Goal: Task Accomplishment & Management: Use online tool/utility

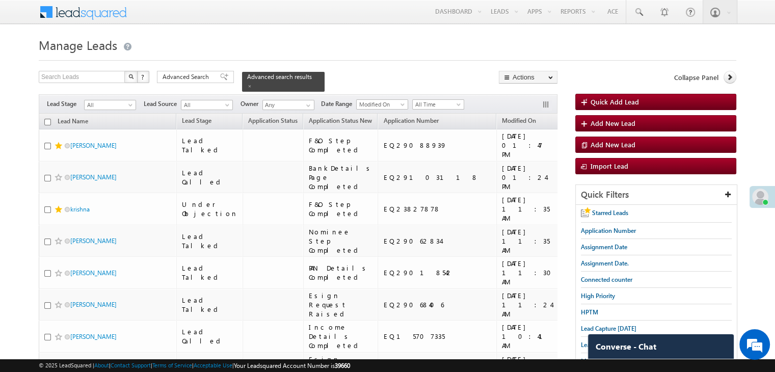
drag, startPoint x: 222, startPoint y: 75, endPoint x: 253, endPoint y: 79, distance: 31.3
click at [222, 75] on div "Advanced Search" at bounding box center [195, 77] width 77 height 12
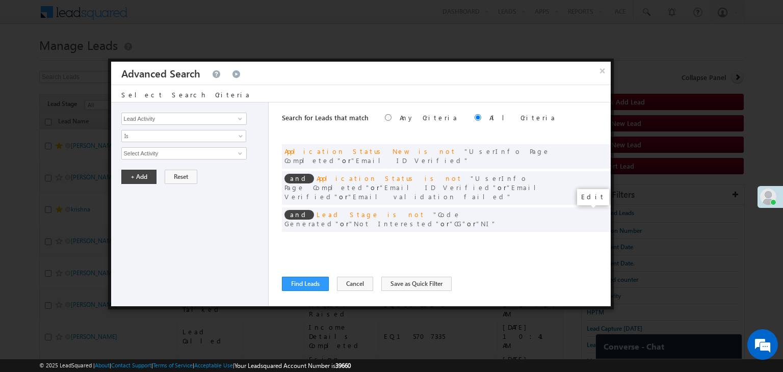
click at [587, 237] on span at bounding box center [587, 240] width 7 height 7
click at [228, 170] on input "09/19/25" at bounding box center [216, 171] width 62 height 13
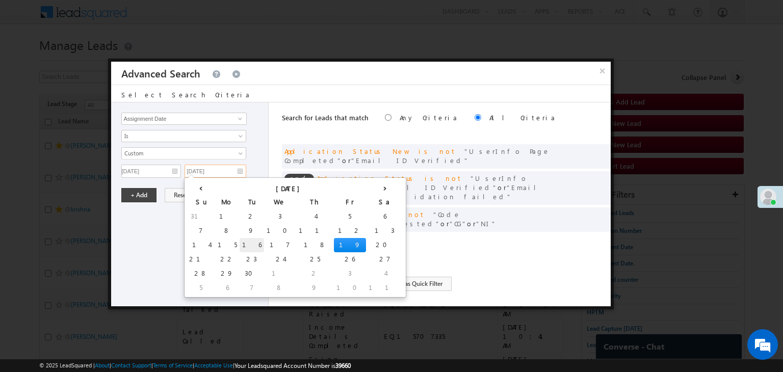
click at [240, 247] on td "16" at bounding box center [252, 245] width 24 height 14
type input "[DATE]"
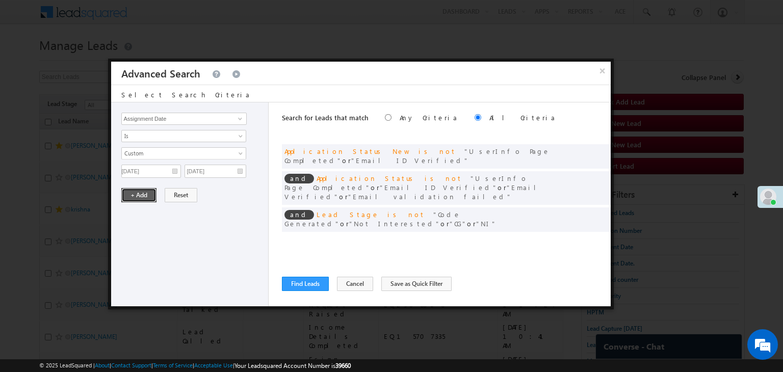
click at [149, 194] on button "+ Add" at bounding box center [138, 195] width 35 height 14
click at [298, 282] on button "Find Leads" at bounding box center [305, 284] width 47 height 14
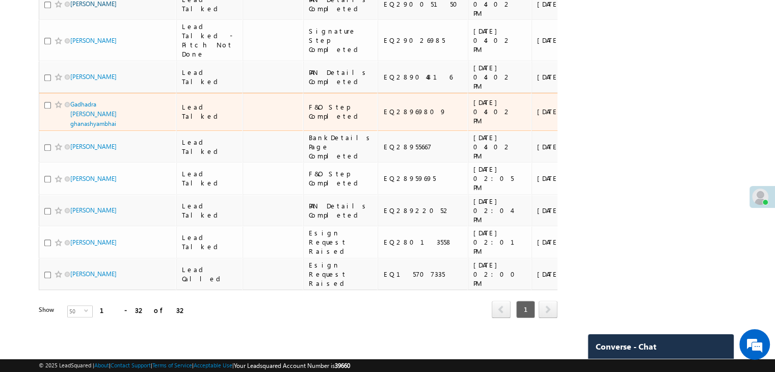
scroll to position [1427, 0]
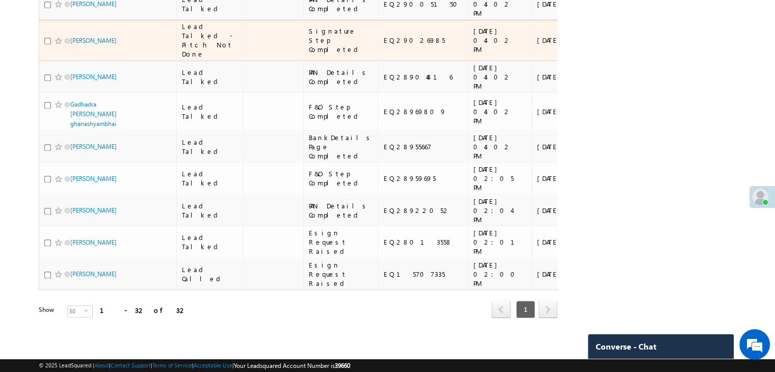
click at [595, 49] on div "https://angelbroking1-pk3em7sa.customui-test.leadsquared.com?leadId=498cbbf3-f3…" at bounding box center [626, 40] width 62 height 18
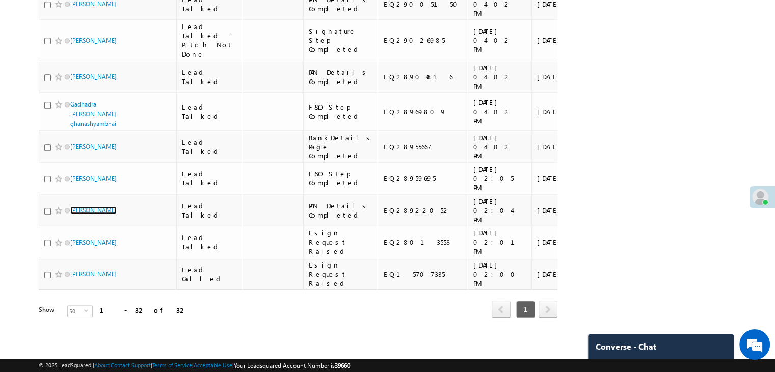
scroll to position [1734, 0]
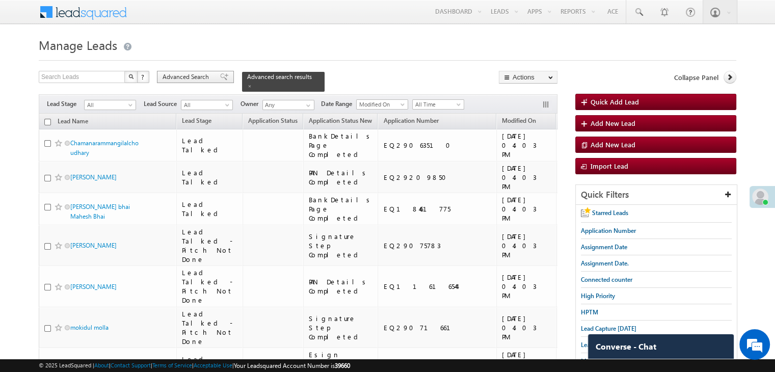
click at [205, 78] on span "Advanced Search" at bounding box center [187, 76] width 49 height 9
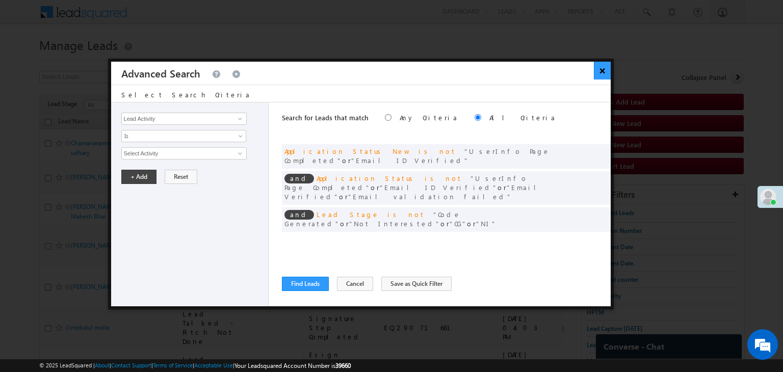
click at [604, 66] on button "×" at bounding box center [602, 71] width 17 height 18
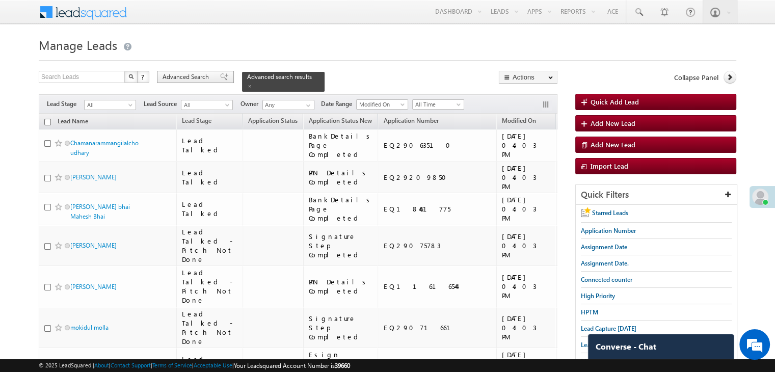
click at [213, 74] on div "Advanced Search" at bounding box center [195, 77] width 77 height 12
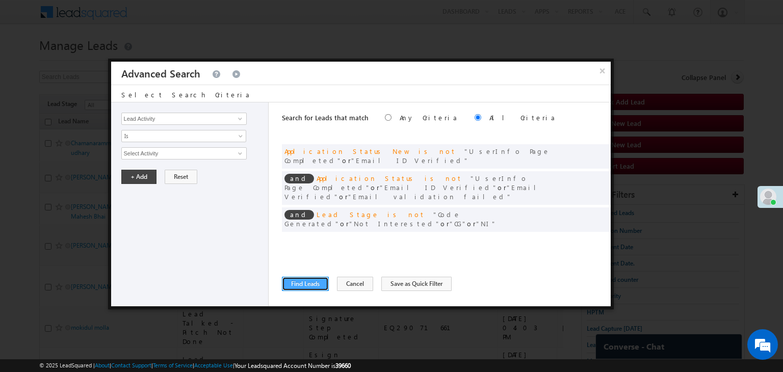
click at [311, 283] on button "Find Leads" at bounding box center [305, 284] width 47 height 14
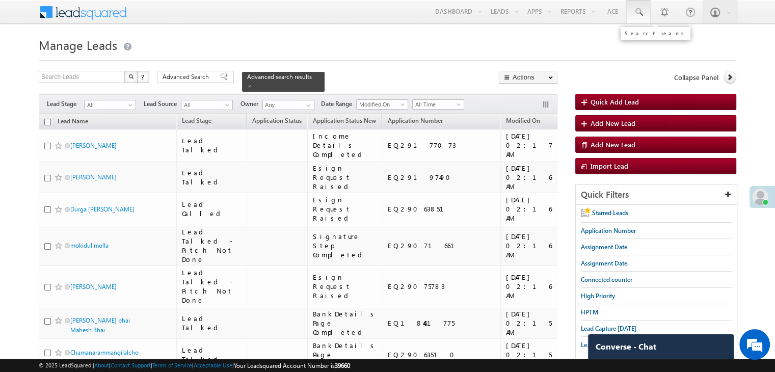
click at [639, 12] on span at bounding box center [639, 12] width 10 height 10
click at [455, 47] on h1 "Manage Leads" at bounding box center [388, 44] width 698 height 20
click at [405, 55] on div at bounding box center [388, 57] width 698 height 7
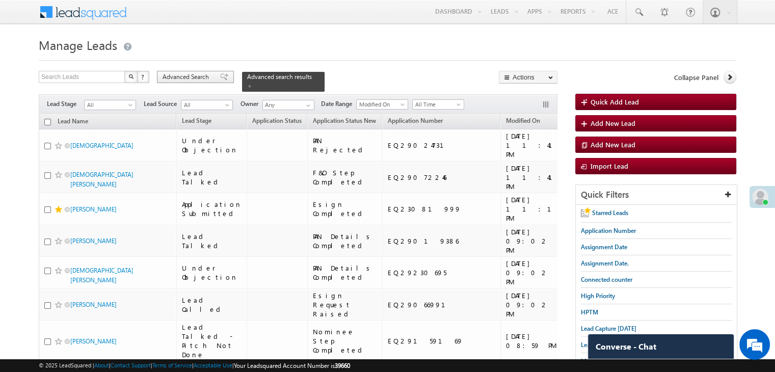
click at [220, 80] on span at bounding box center [224, 76] width 8 height 7
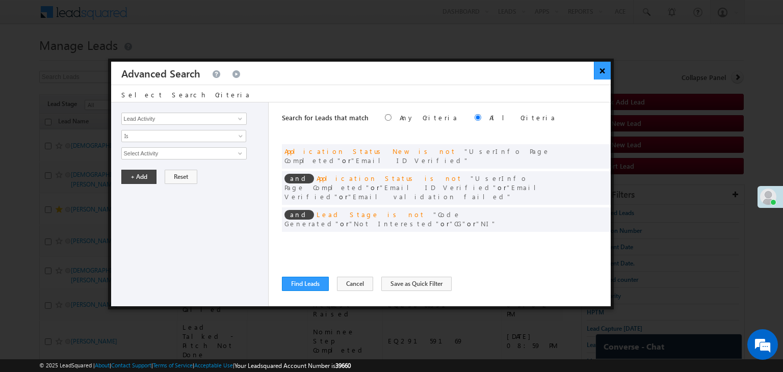
click at [601, 74] on button "×" at bounding box center [602, 71] width 17 height 18
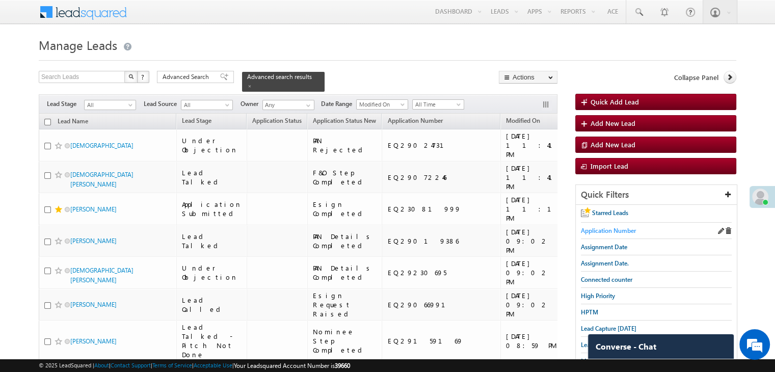
click at [607, 231] on span "Application Number" at bounding box center [608, 231] width 55 height 8
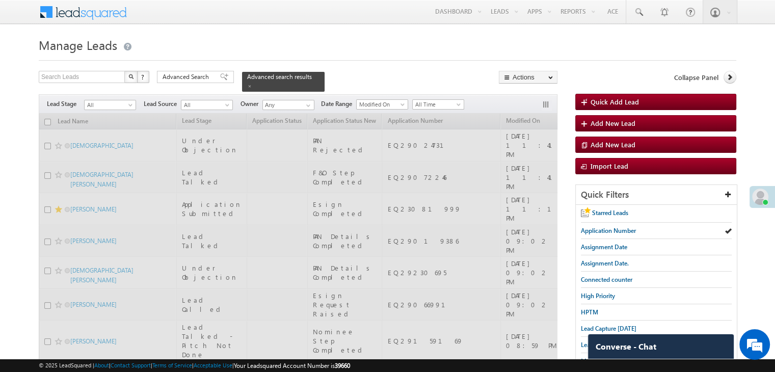
click at [181, 74] on span "Advanced Search" at bounding box center [187, 76] width 49 height 9
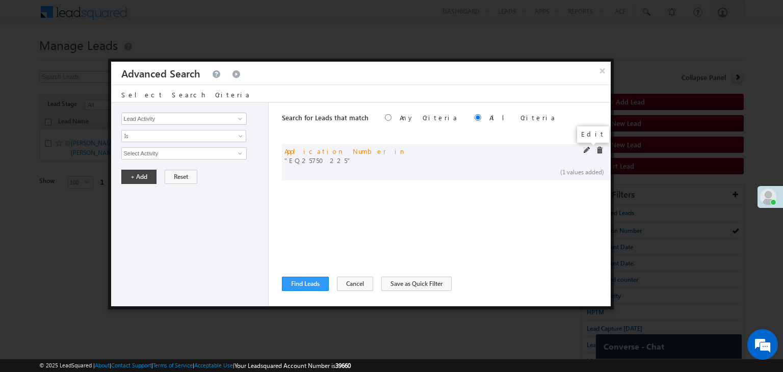
click at [587, 150] on span at bounding box center [587, 150] width 7 height 7
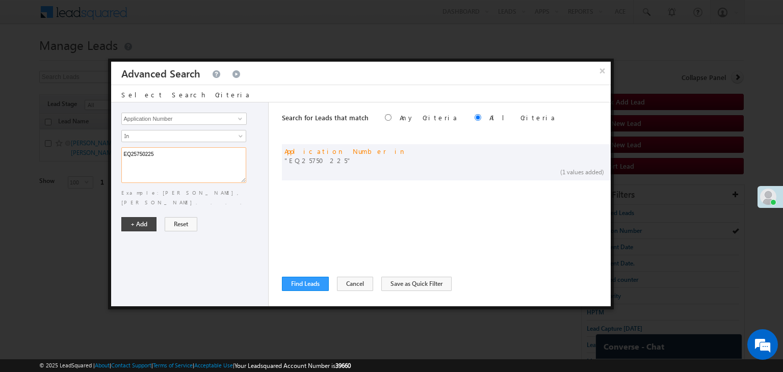
click at [230, 156] on textarea "EQ25750225" at bounding box center [183, 165] width 125 height 36
paste textarea "9228408 EQ17249962 EQ10339359 EQ29072246 EQ29154277 EQ29017467 EQ29088939 EQ291…"
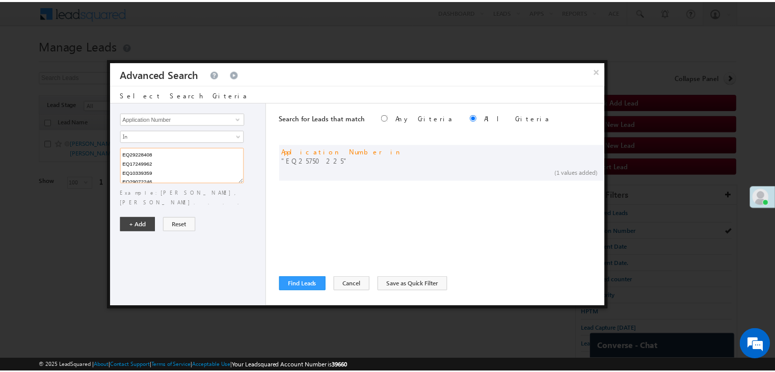
scroll to position [57, 0]
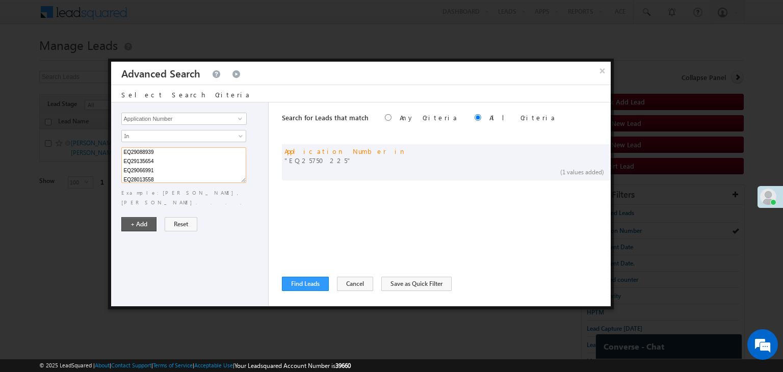
type textarea "EQ29228408 EQ17249962 EQ10339359 EQ29072246 EQ29154277 EQ29017467 EQ29088939 EQ…"
click at [147, 217] on button "+ Add" at bounding box center [138, 224] width 35 height 14
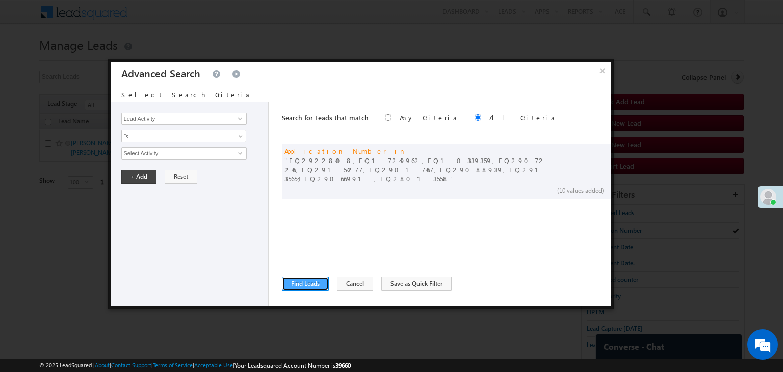
click at [299, 278] on button "Find Leads" at bounding box center [305, 284] width 47 height 14
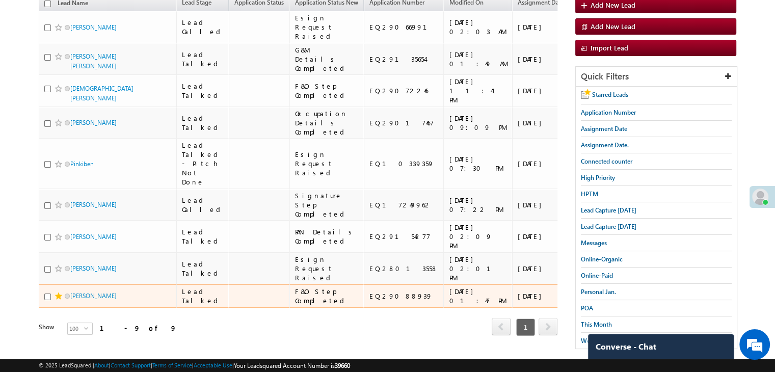
scroll to position [0, 0]
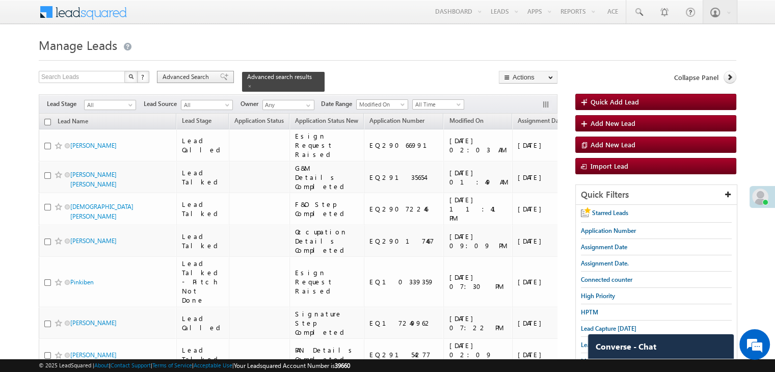
click at [210, 79] on span "Advanced Search" at bounding box center [187, 76] width 49 height 9
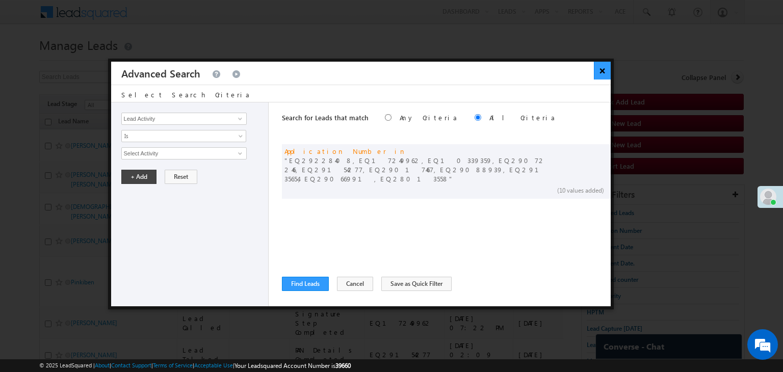
click at [606, 72] on button "×" at bounding box center [602, 71] width 17 height 18
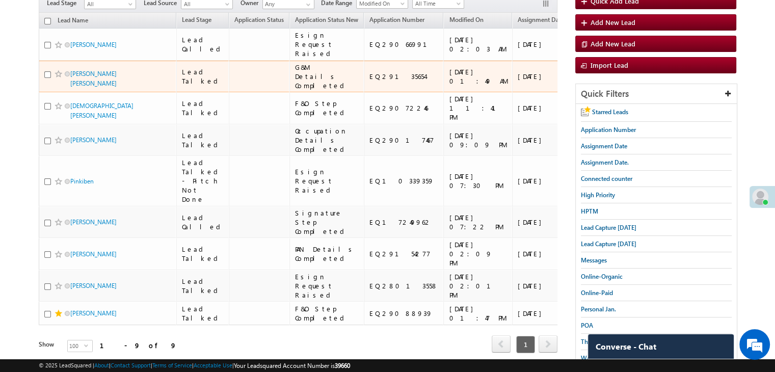
scroll to position [102, 0]
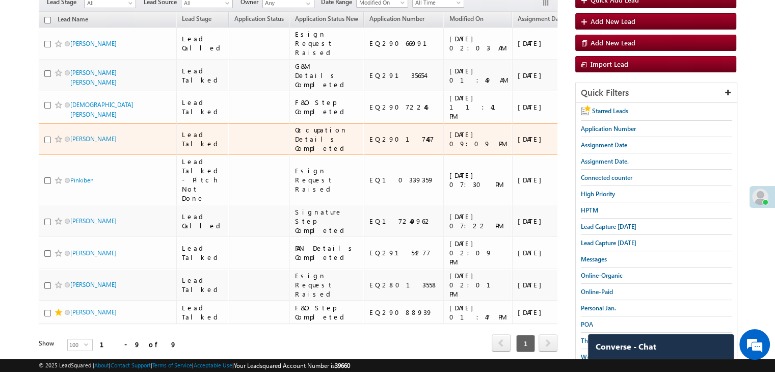
click at [48, 143] on input "checkbox" at bounding box center [47, 140] width 7 height 7
checkbox input "true"
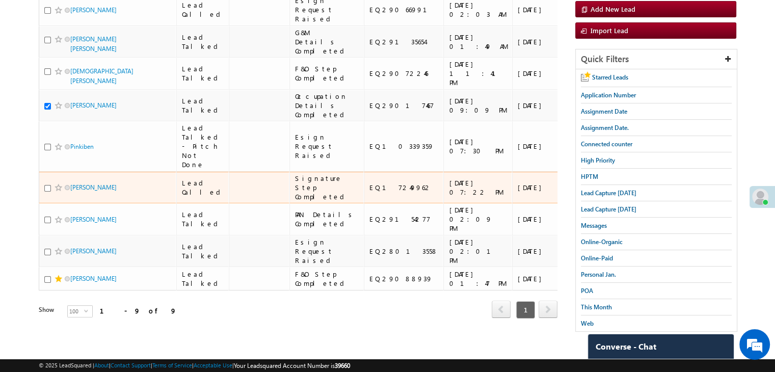
scroll to position [357, 0]
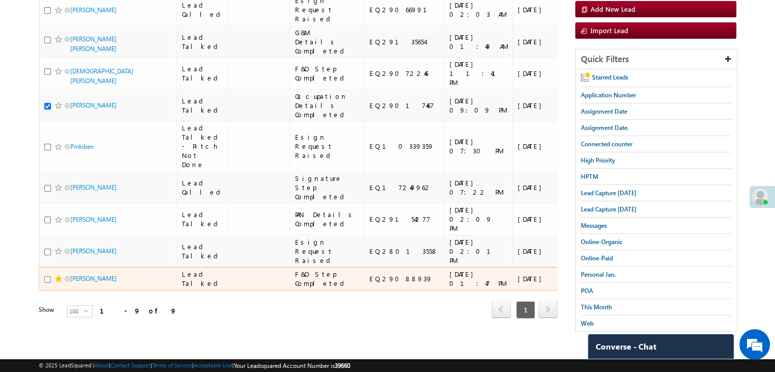
click at [47, 276] on input "checkbox" at bounding box center [47, 279] width 7 height 7
checkbox input "true"
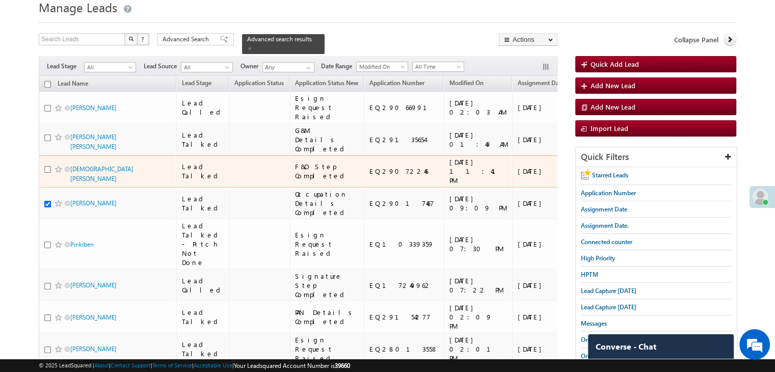
scroll to position [153, 0]
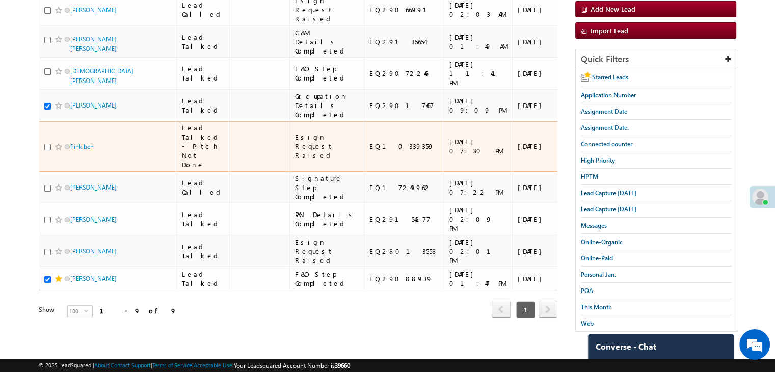
click at [47, 150] on input "checkbox" at bounding box center [47, 147] width 7 height 7
checkbox input "true"
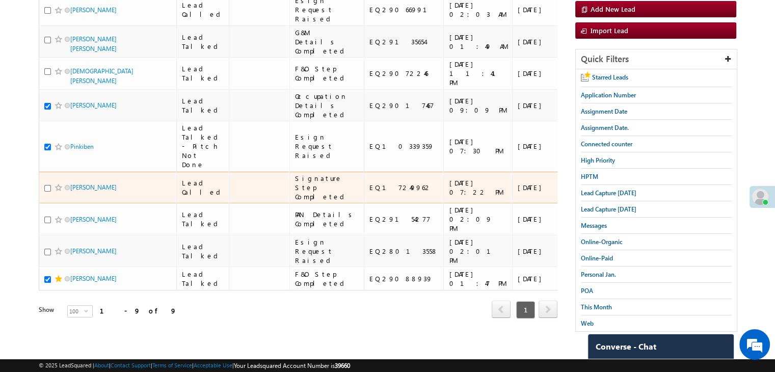
scroll to position [373, 0]
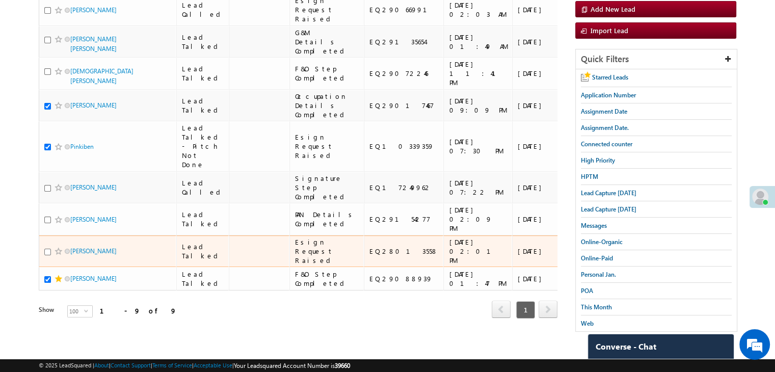
click at [47, 249] on input "checkbox" at bounding box center [47, 252] width 7 height 7
checkbox input "true"
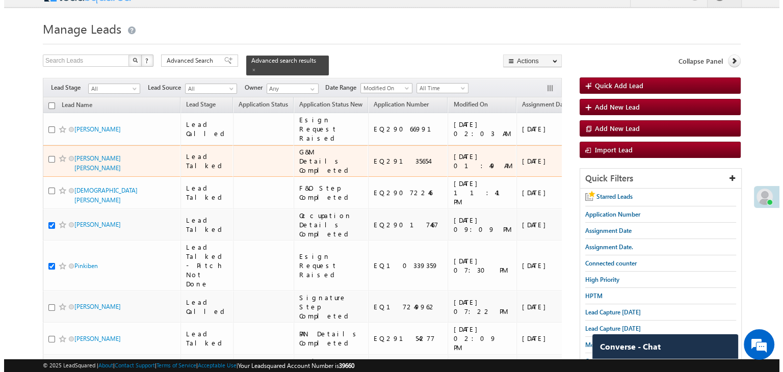
scroll to position [0, 0]
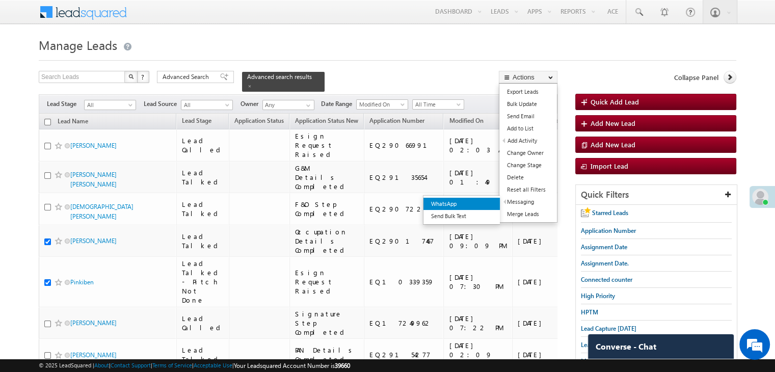
click at [483, 202] on link "WhatsApp" at bounding box center [462, 204] width 76 height 12
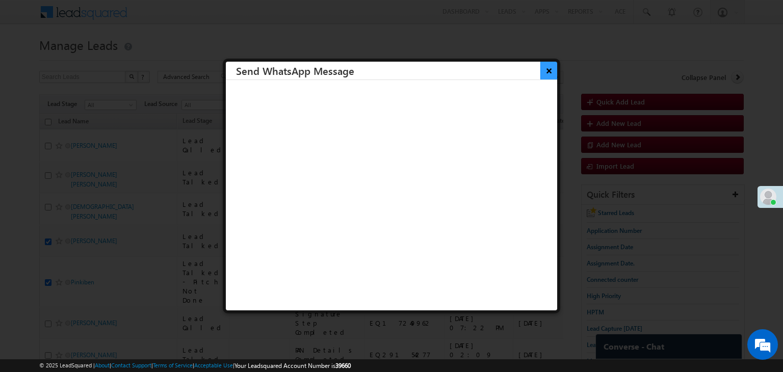
click at [540, 74] on button "×" at bounding box center [548, 71] width 17 height 18
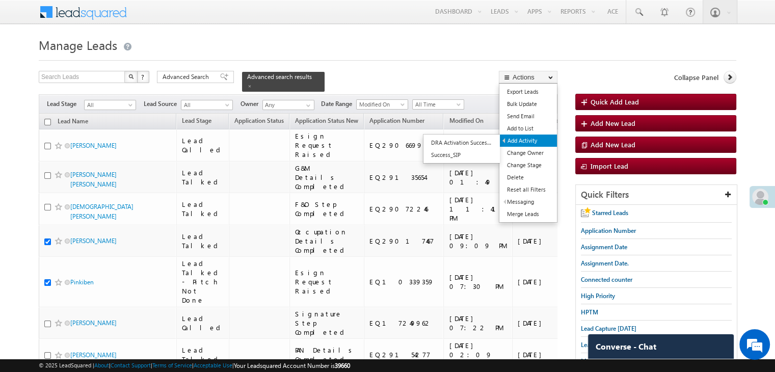
click at [531, 138] on link "Add Activity" at bounding box center [528, 141] width 57 height 12
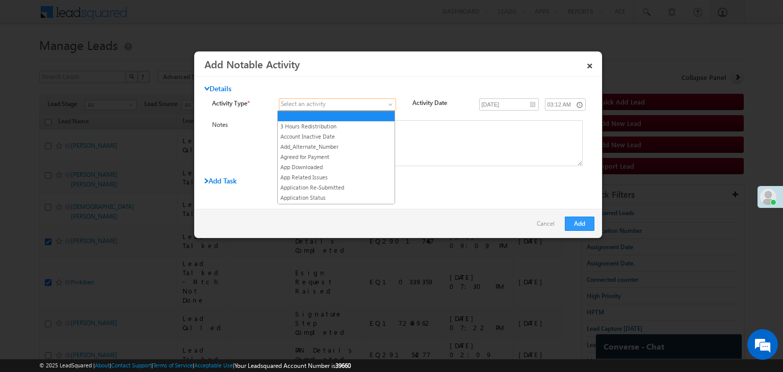
click at [387, 99] on link at bounding box center [337, 104] width 117 height 12
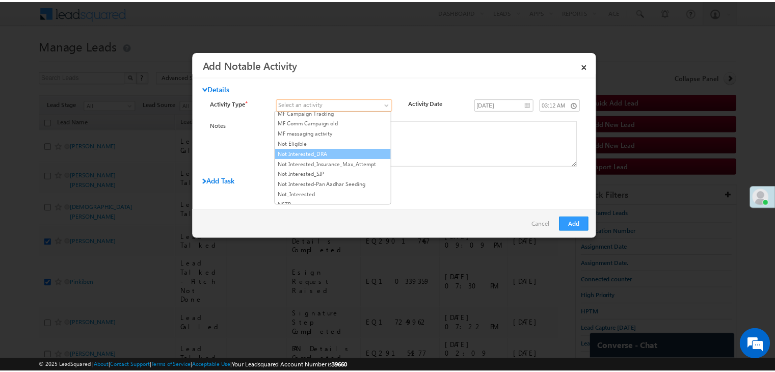
scroll to position [867, 0]
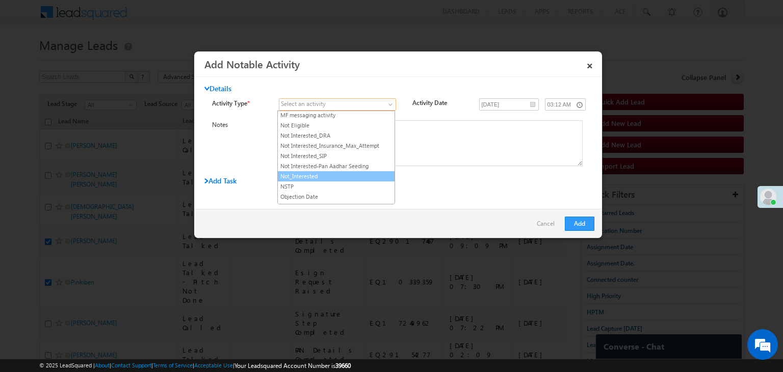
click at [328, 172] on link "Not_Interested" at bounding box center [336, 176] width 117 height 9
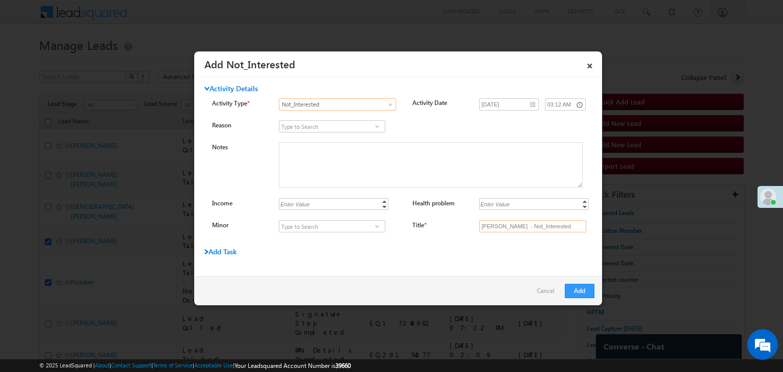
click at [506, 226] on input "Prajansinh Thakor - Not_Interested" at bounding box center [532, 226] width 107 height 12
click at [506, 226] on input "Title *" at bounding box center [532, 226] width 107 height 12
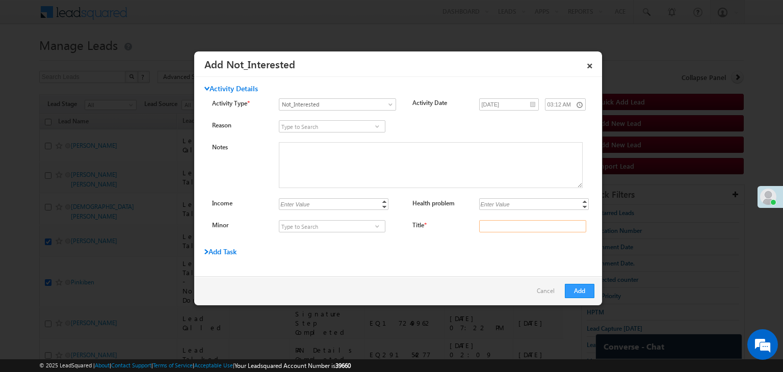
type input "na"
click at [586, 291] on button "Add" at bounding box center [580, 291] width 30 height 14
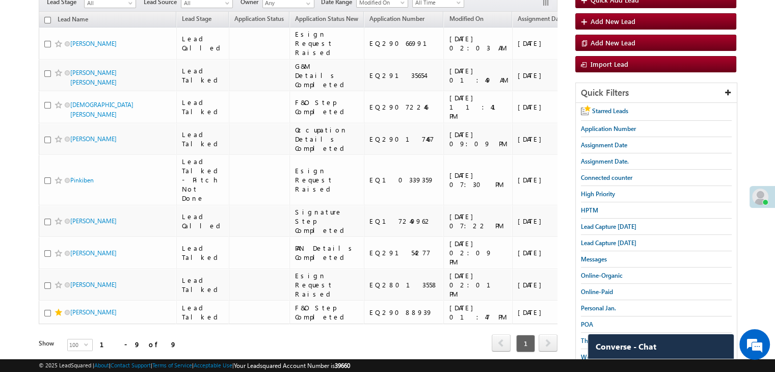
scroll to position [153, 0]
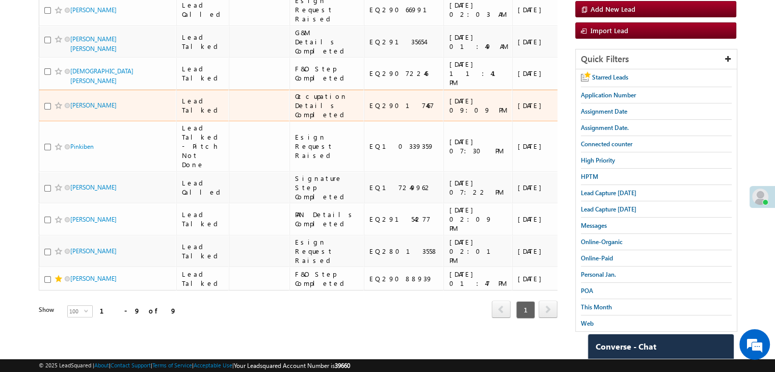
click at [387, 110] on div "EQ29017467" at bounding box center [405, 105] width 70 height 9
copy div "EQ29017467"
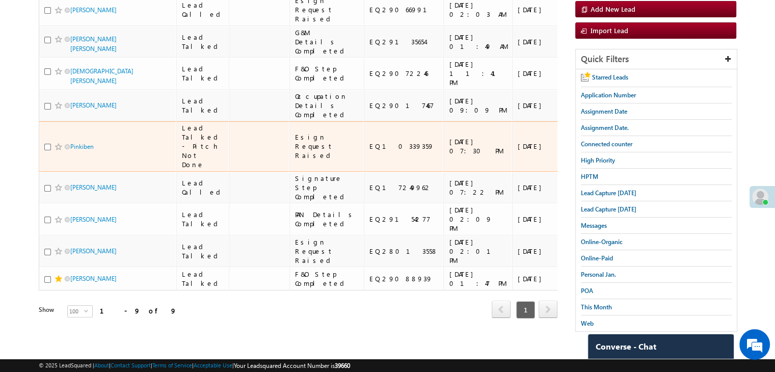
click at [382, 151] on div "EQ10339359" at bounding box center [405, 146] width 70 height 9
copy div "EQ10339359"
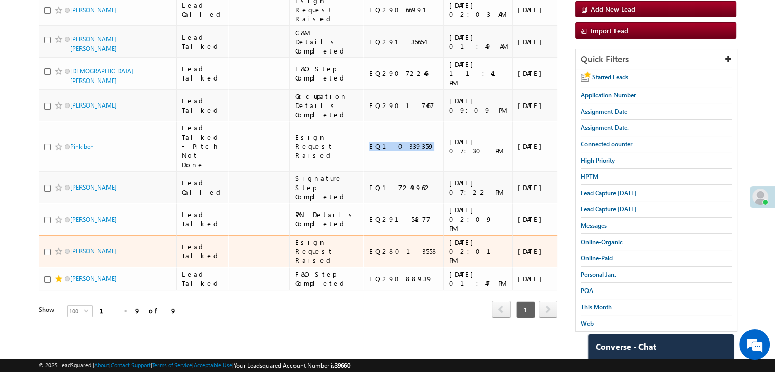
scroll to position [373, 0]
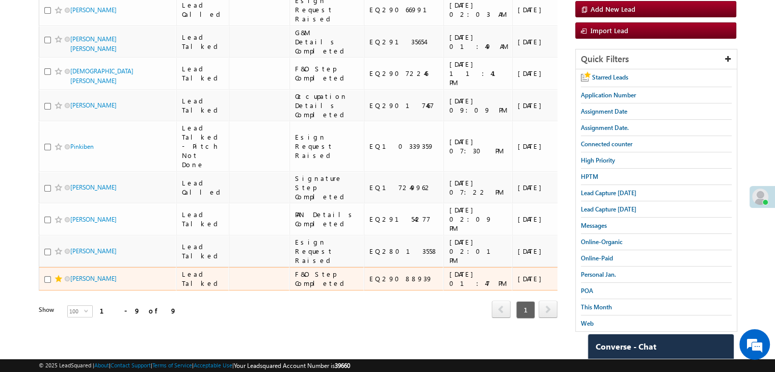
click at [383, 274] on div "EQ29088939" at bounding box center [405, 278] width 70 height 9
copy div "EQ29088939"
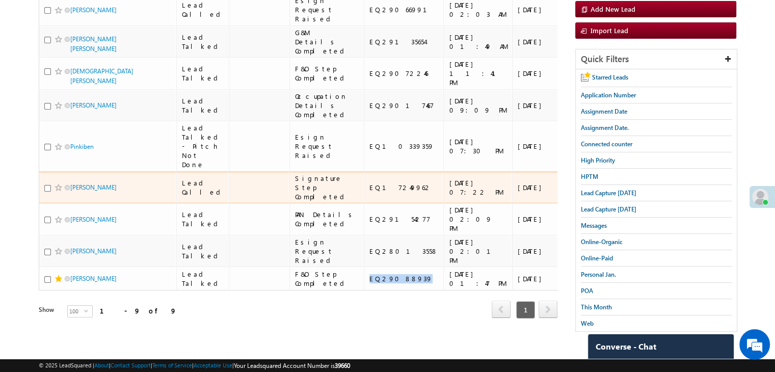
scroll to position [16, 0]
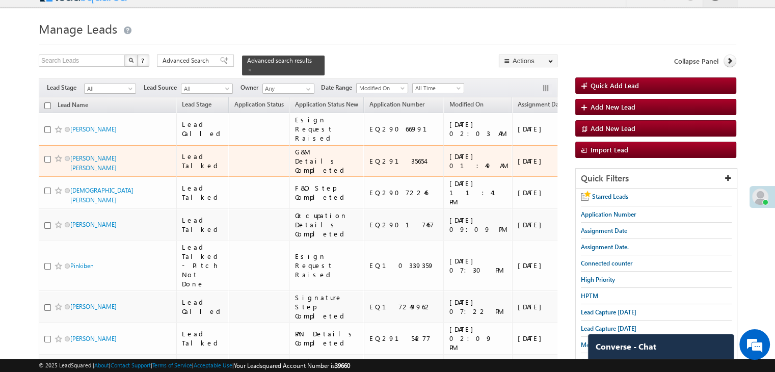
click at [378, 166] on div "EQ29135654" at bounding box center [405, 160] width 70 height 9
copy div "EQ29135654"
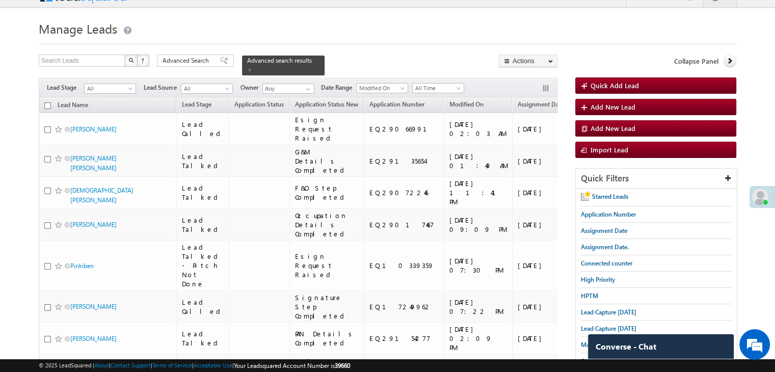
drag, startPoint x: 212, startPoint y: 56, endPoint x: 215, endPoint y: 95, distance: 38.9
click at [212, 56] on div "Advanced Search" at bounding box center [195, 61] width 77 height 12
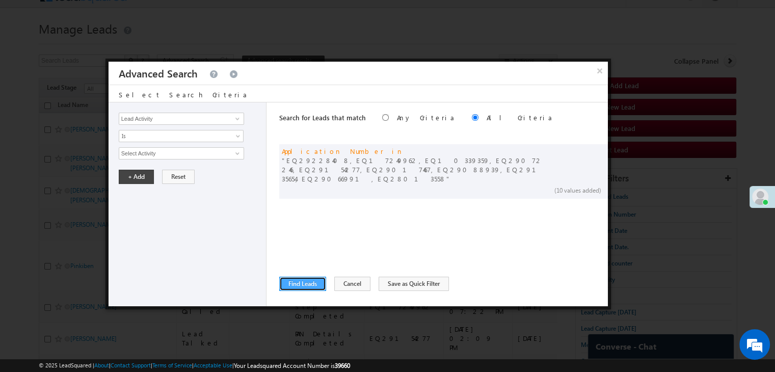
click at [300, 284] on button "Find Leads" at bounding box center [302, 284] width 47 height 14
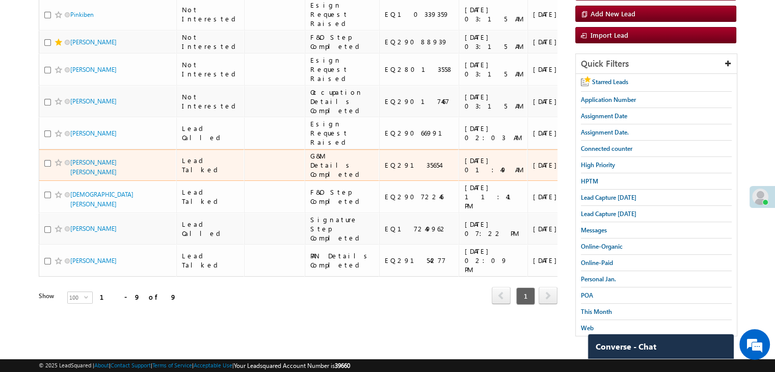
scroll to position [67, 0]
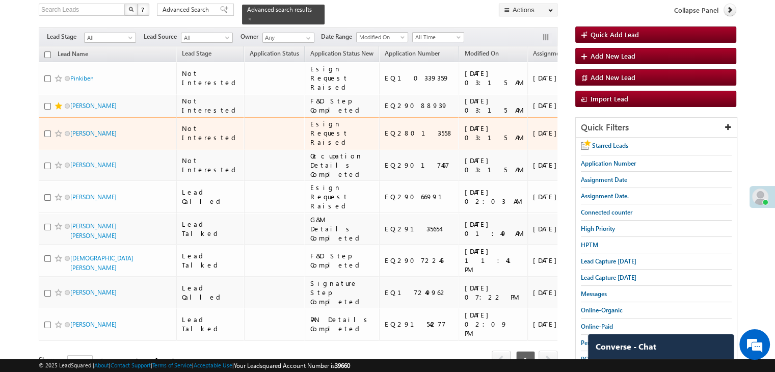
click at [385, 138] on div "EQ28013558" at bounding box center [420, 132] width 70 height 9
copy div "EQ28013558"
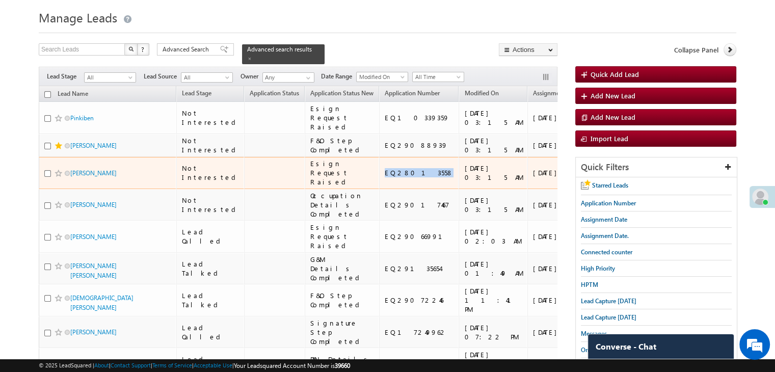
scroll to position [51, 0]
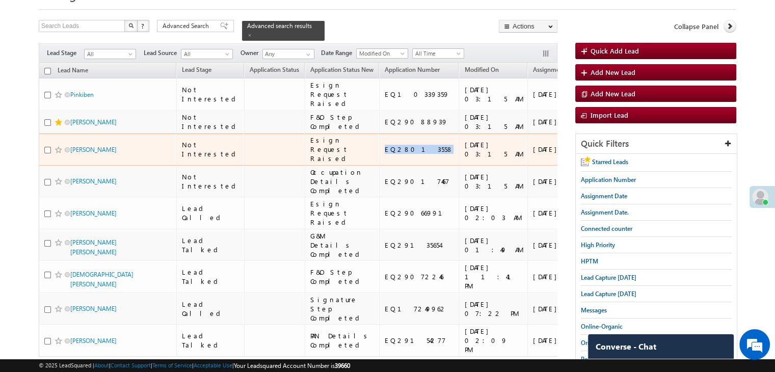
click at [379, 166] on td "EQ28013558" at bounding box center [419, 150] width 80 height 32
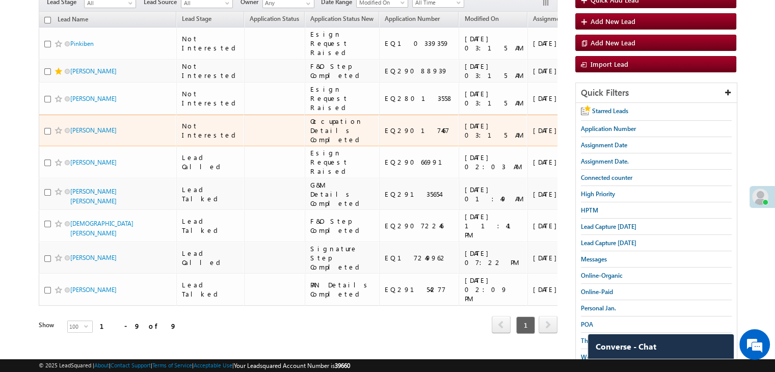
scroll to position [153, 0]
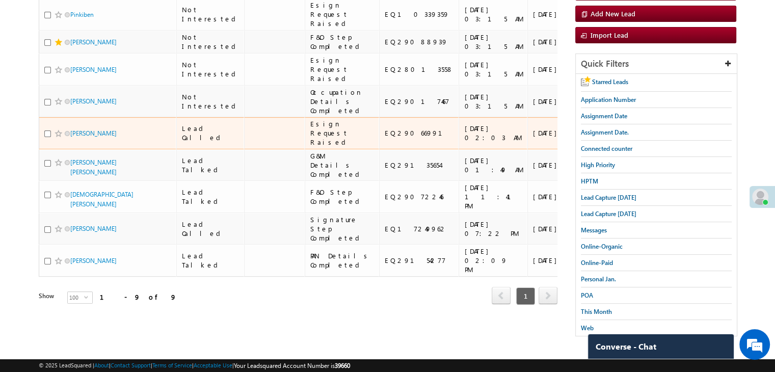
click at [585, 149] on td "https://angelbroking1-pk3em7sa.customui-test.leadsquared.com?leadId=1ea15950-fa…" at bounding box center [621, 133] width 72 height 32
copy div "https://angelbroking1-pk3em7sa.customui-test.leadsquared.com?leadId=1ea15950-fa…"
click at [591, 142] on div "https://angelbroking1-pk3em7sa.customui-test.leadsquared.com?leadId=1ea15950-fa…" at bounding box center [622, 133] width 62 height 18
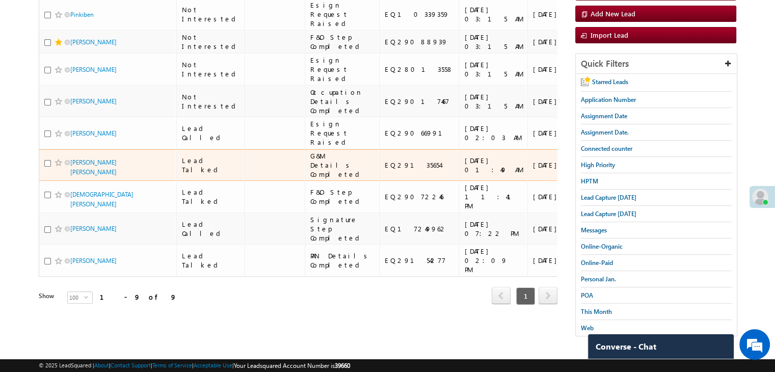
scroll to position [373, 0]
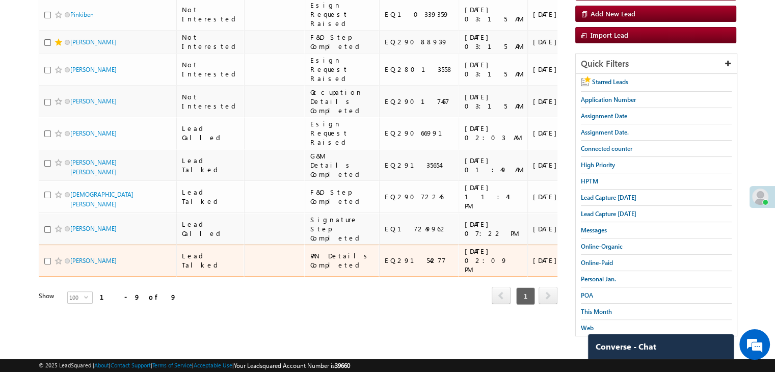
click at [387, 256] on div "EQ29154277" at bounding box center [420, 260] width 70 height 9
copy div "EQ29154277"
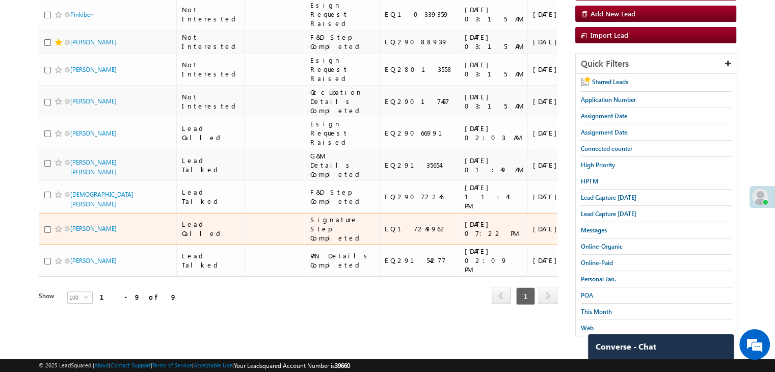
click at [389, 213] on td "EQ17249962" at bounding box center [419, 229] width 80 height 32
copy div "EQ17249962"
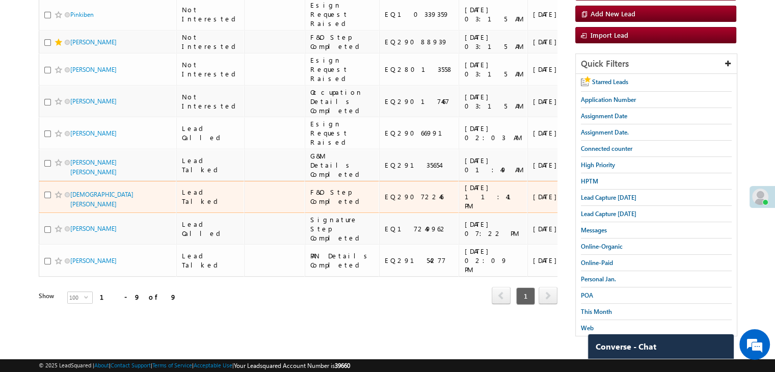
click at [393, 192] on div "EQ29072246" at bounding box center [420, 196] width 70 height 9
copy div "EQ29072246"
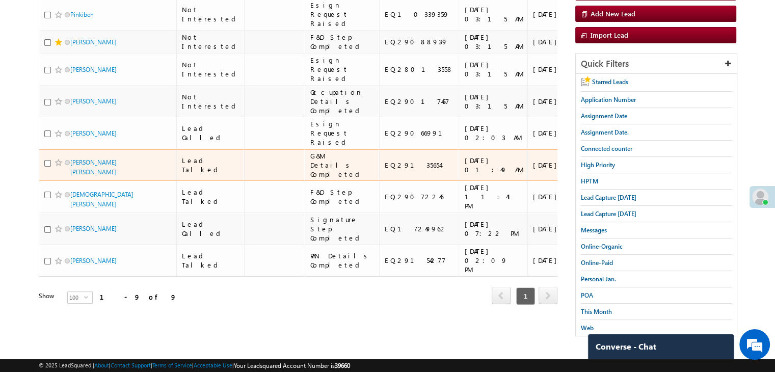
click at [385, 170] on div "EQ29135654" at bounding box center [420, 165] width 70 height 9
copy div "EQ29135654"
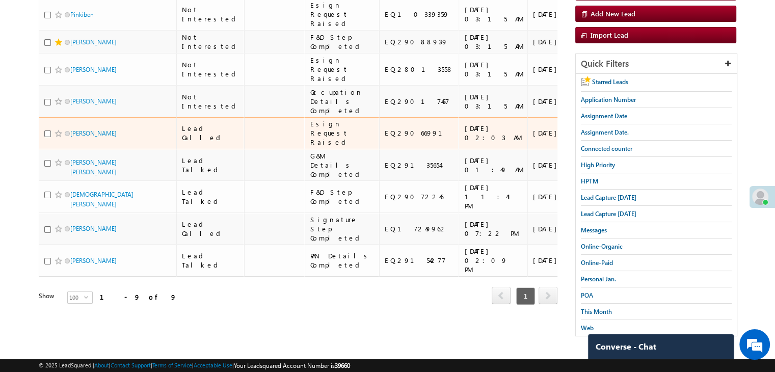
click at [385, 138] on div "EQ29066991" at bounding box center [420, 132] width 70 height 9
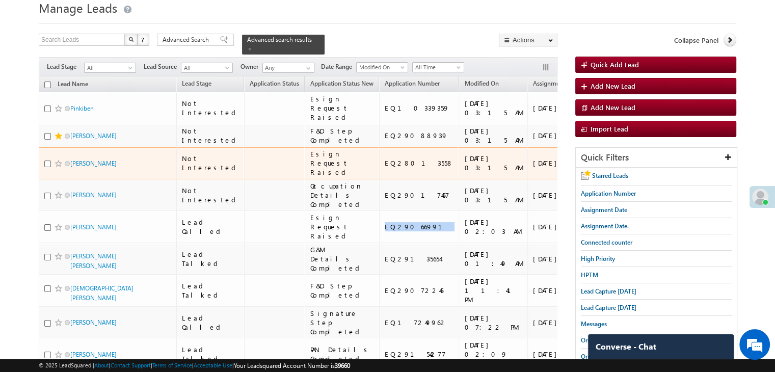
scroll to position [16, 0]
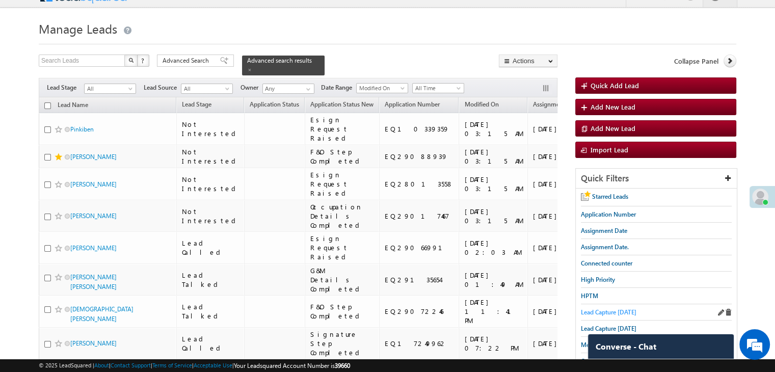
click at [593, 308] on span "Lead Capture today" at bounding box center [609, 312] width 56 height 8
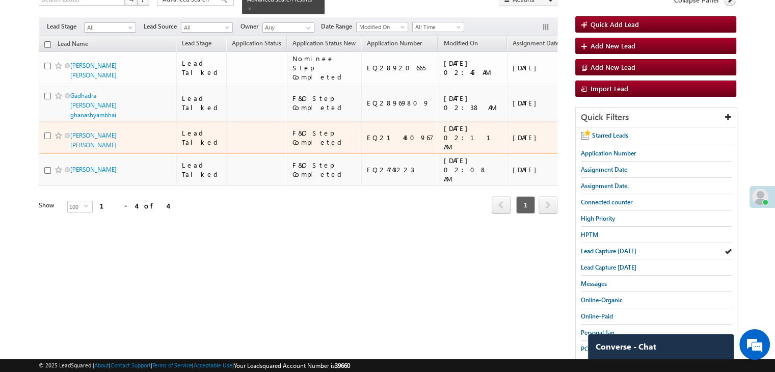
scroll to position [118, 0]
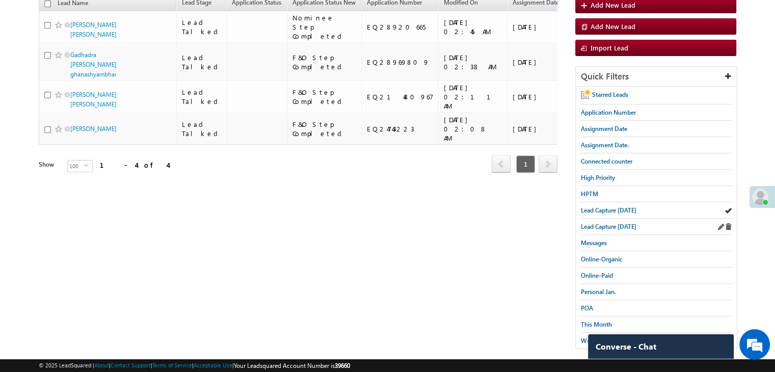
click at [646, 223] on div "Lead Capture yesterday" at bounding box center [656, 227] width 151 height 16
click at [637, 223] on span "Lead Capture yesterday" at bounding box center [609, 227] width 56 height 8
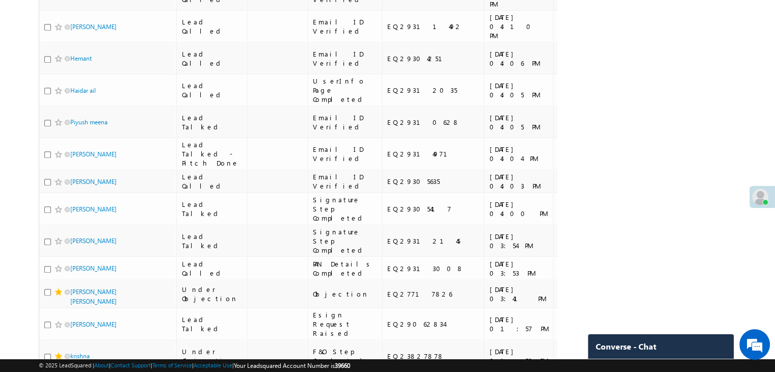
scroll to position [612, 0]
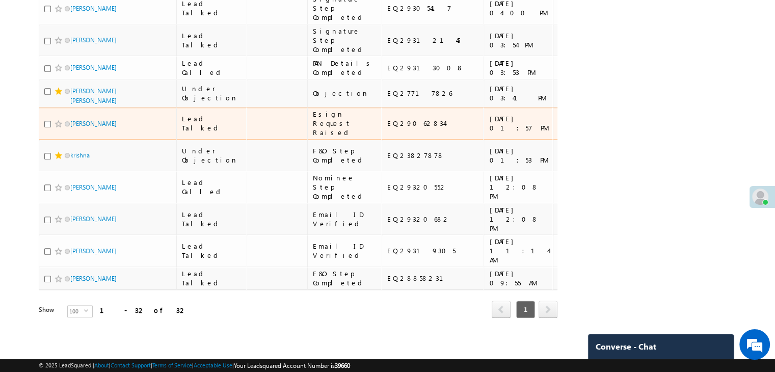
scroll to position [1529, 0]
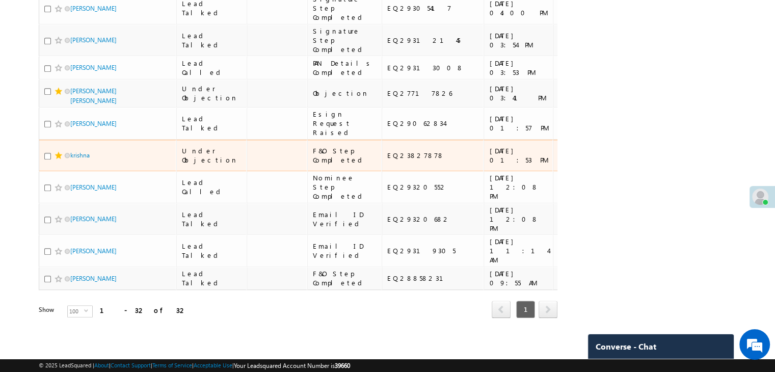
click at [393, 160] on div "EQ23827878" at bounding box center [433, 155] width 92 height 9
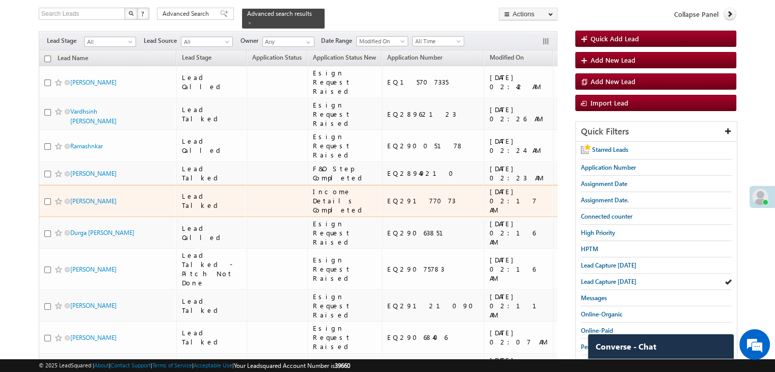
scroll to position [0, 0]
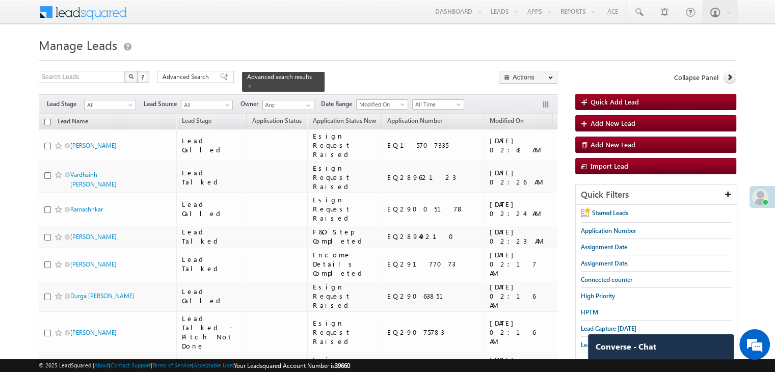
click at [559, 117] on span "Assignment Date" at bounding box center [582, 121] width 46 height 8
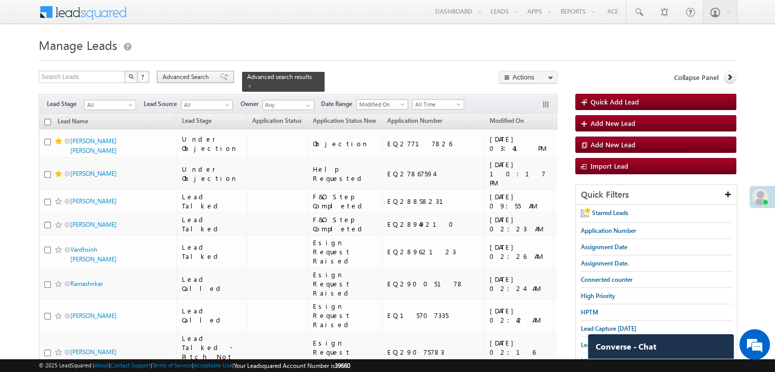
click at [216, 71] on div "Advanced Search" at bounding box center [195, 77] width 77 height 12
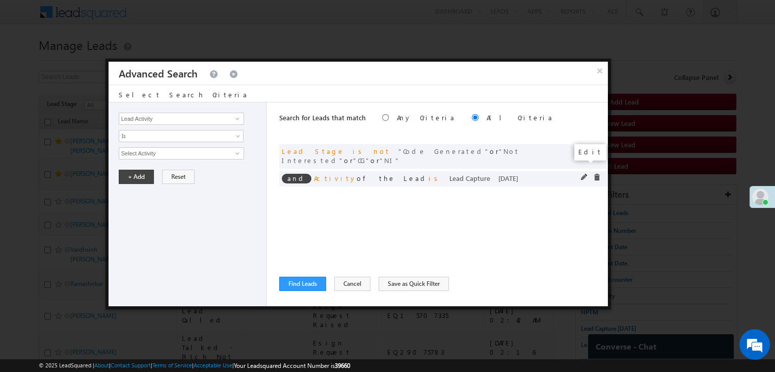
click at [585, 174] on span at bounding box center [584, 177] width 7 height 7
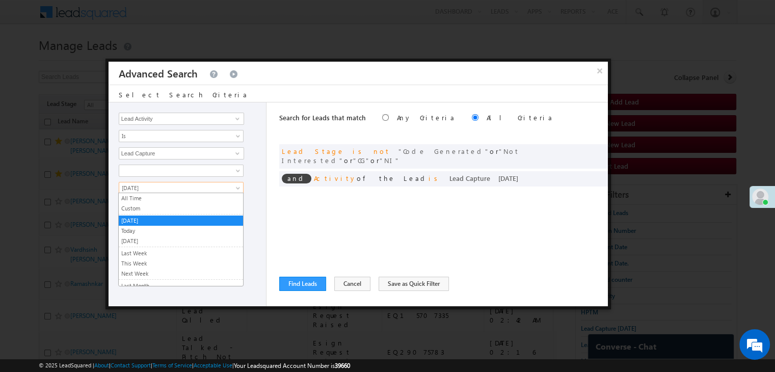
click at [161, 189] on span "Yesterday" at bounding box center [174, 188] width 111 height 9
click at [155, 211] on link "Custom" at bounding box center [181, 208] width 124 height 9
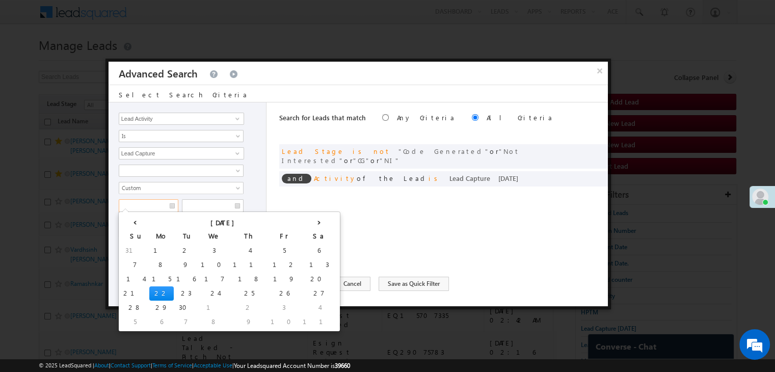
click at [157, 199] on input "text" at bounding box center [149, 205] width 60 height 13
click at [268, 275] on td "19" at bounding box center [284, 279] width 32 height 14
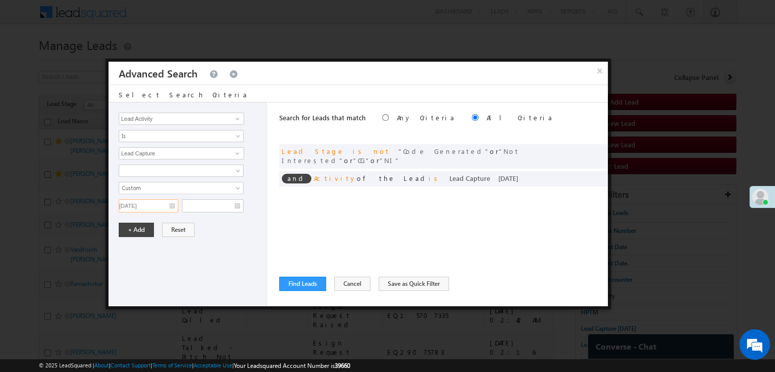
click at [165, 206] on input "09/19/25" at bounding box center [149, 205] width 60 height 13
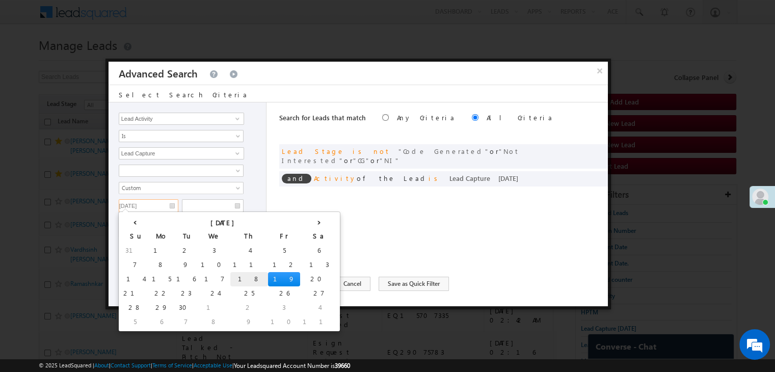
click at [230, 276] on td "18" at bounding box center [249, 279] width 38 height 14
type input "09/18/25"
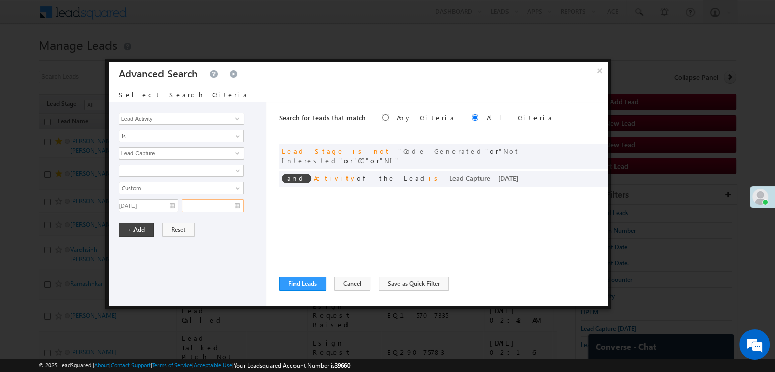
click at [228, 206] on input "text" at bounding box center [213, 205] width 62 height 13
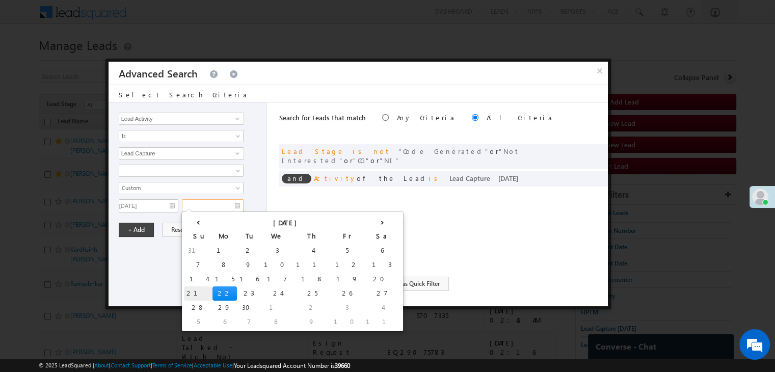
click at [193, 294] on td "21" at bounding box center [198, 293] width 29 height 14
type input "09/21/25"
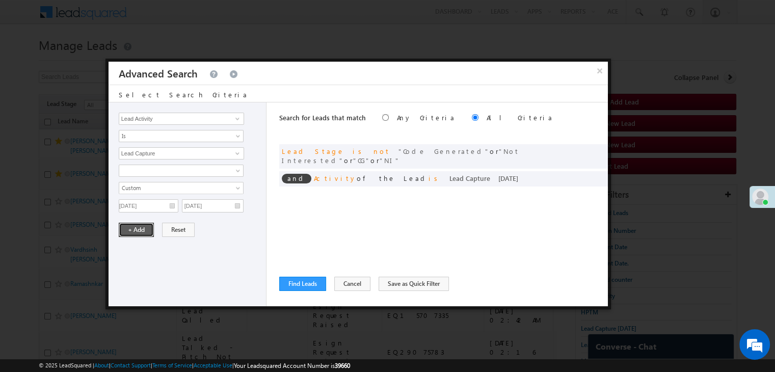
click at [145, 228] on button "+ Add" at bounding box center [136, 230] width 35 height 14
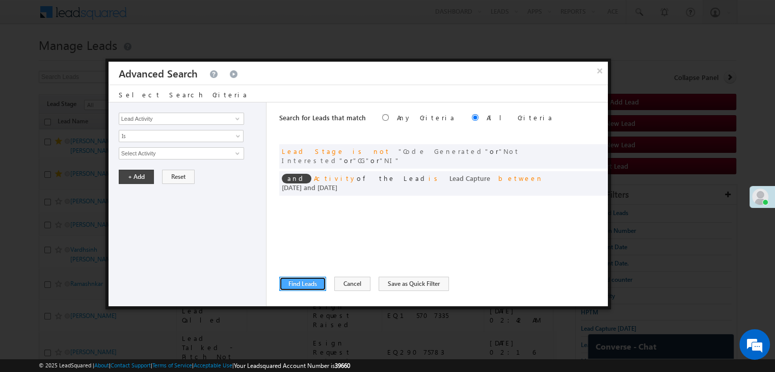
click at [299, 289] on button "Find Leads" at bounding box center [302, 284] width 47 height 14
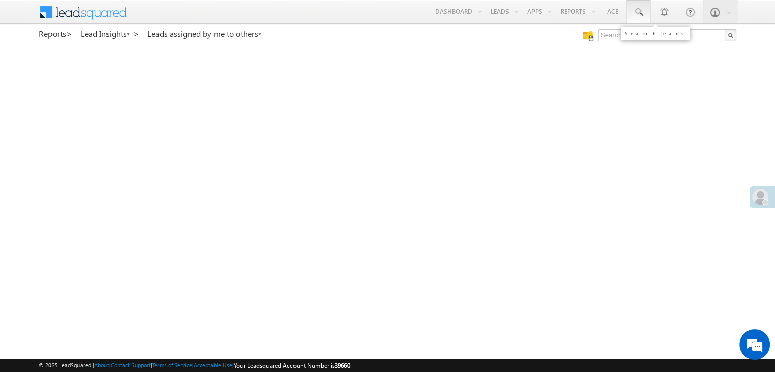
click at [640, 12] on span at bounding box center [639, 12] width 10 height 10
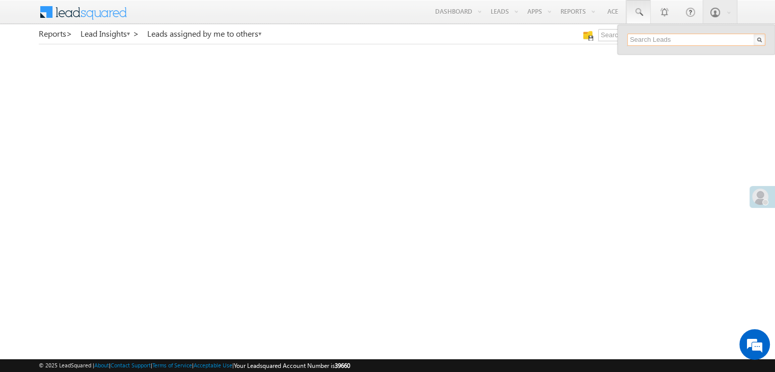
paste input "EQ28013558"
click at [650, 39] on input "EQ28013558" at bounding box center [697, 40] width 138 height 12
paste input "9066991"
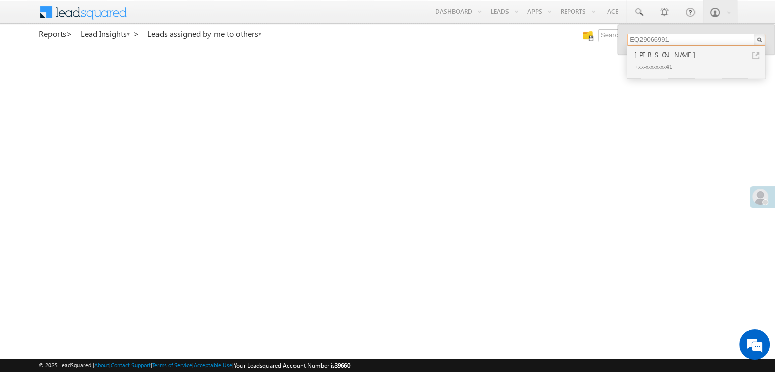
click at [650, 37] on input "EQ29066991" at bounding box center [697, 40] width 138 height 12
paste input "135654"
click at [659, 34] on input "EQ29135654" at bounding box center [697, 40] width 138 height 12
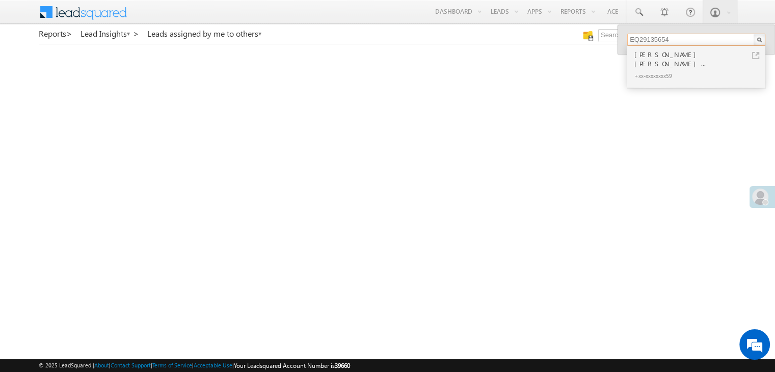
paste input "088939"
click at [662, 38] on input "EQ29088939" at bounding box center [697, 40] width 138 height 12
paste input "17467"
click at [648, 37] on input "EQ29017467" at bounding box center [697, 40] width 138 height 12
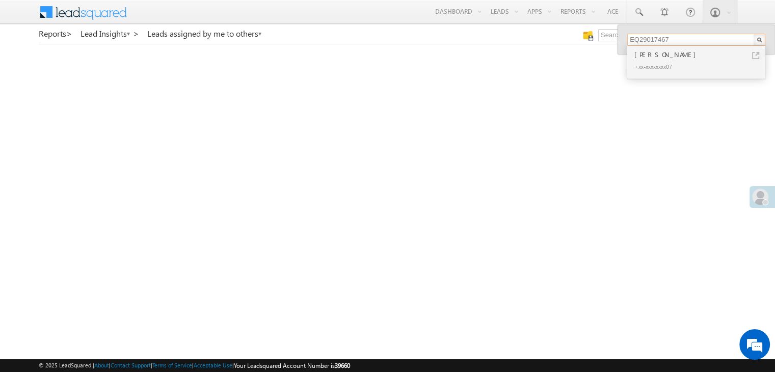
click at [648, 37] on input "EQ29017467" at bounding box center [697, 40] width 138 height 12
click at [648, 39] on input "EQ29017467" at bounding box center [697, 40] width 138 height 12
paste input "15427"
click at [648, 39] on input "EQ29154277" at bounding box center [697, 40] width 138 height 12
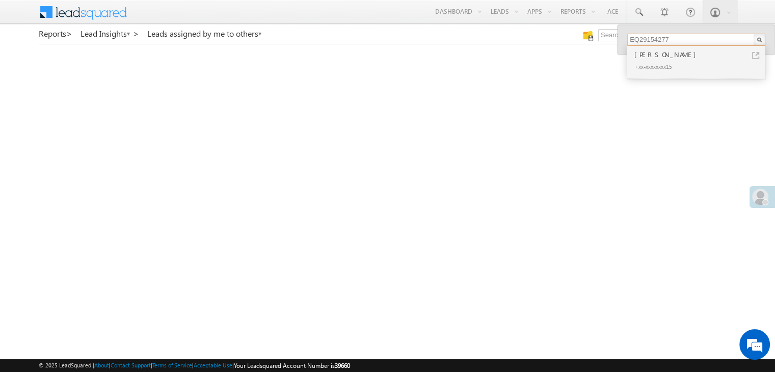
click at [648, 39] on input "EQ29154277" at bounding box center [697, 40] width 138 height 12
paste input "072246"
click at [657, 37] on input "EQ29072246" at bounding box center [697, 40] width 138 height 12
paste input "10339359"
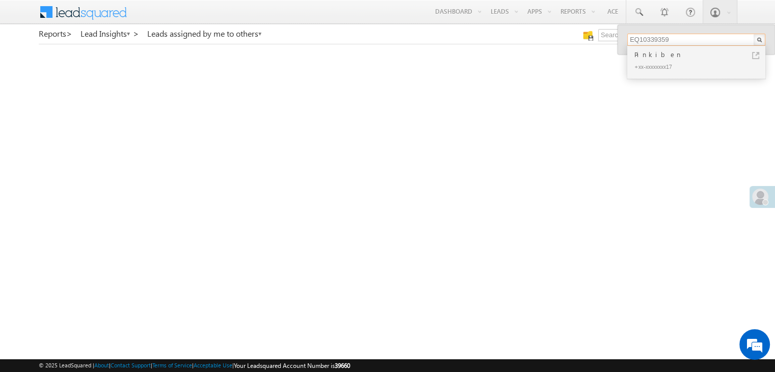
click at [642, 38] on input "EQ10339359" at bounding box center [697, 40] width 138 height 12
paste input "7249962"
click at [648, 37] on input "EQ17249962" at bounding box center [697, 40] width 138 height 12
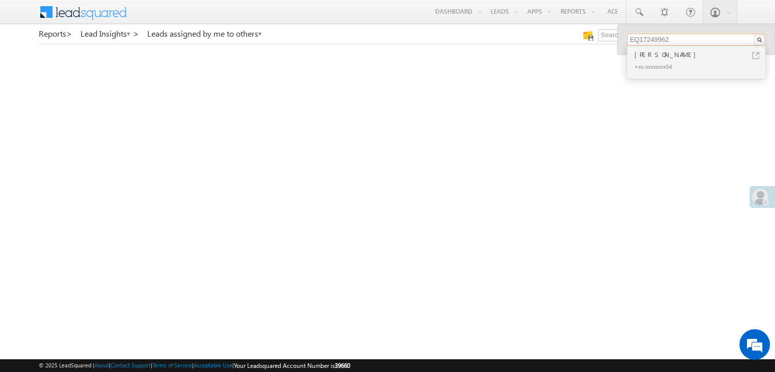
paste input "29228408"
type input "EQ29228408"
click at [638, 17] on span at bounding box center [639, 12] width 10 height 10
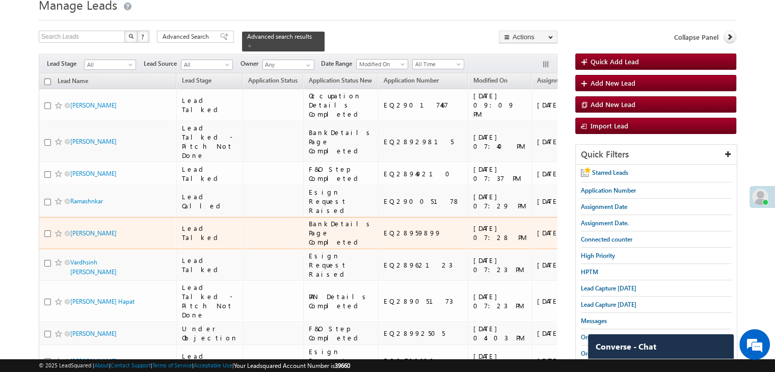
scroll to position [1, 0]
